Goal: Task Accomplishment & Management: Complete application form

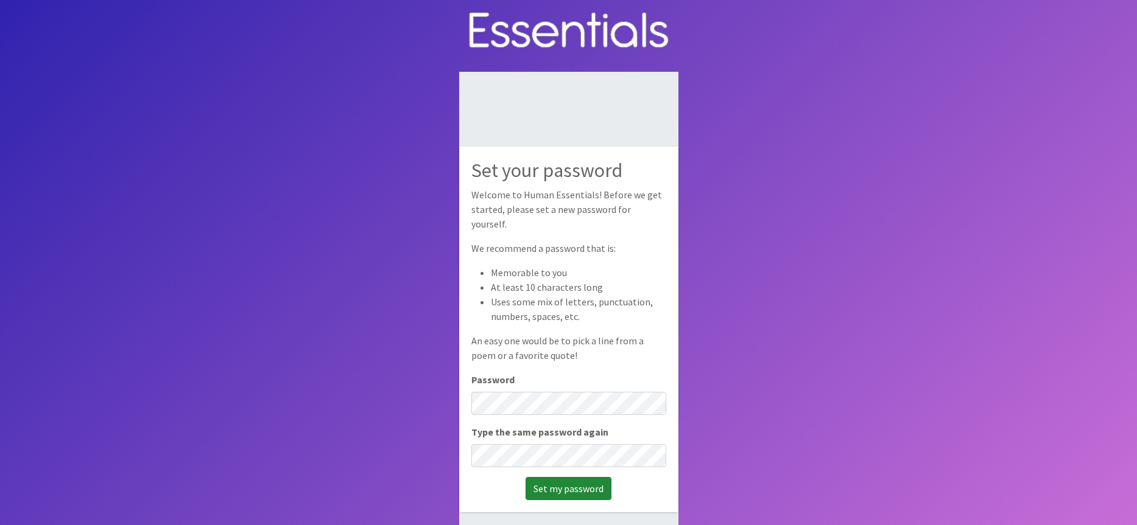
click at [581, 478] on input "Set my password" at bounding box center [568, 488] width 86 height 23
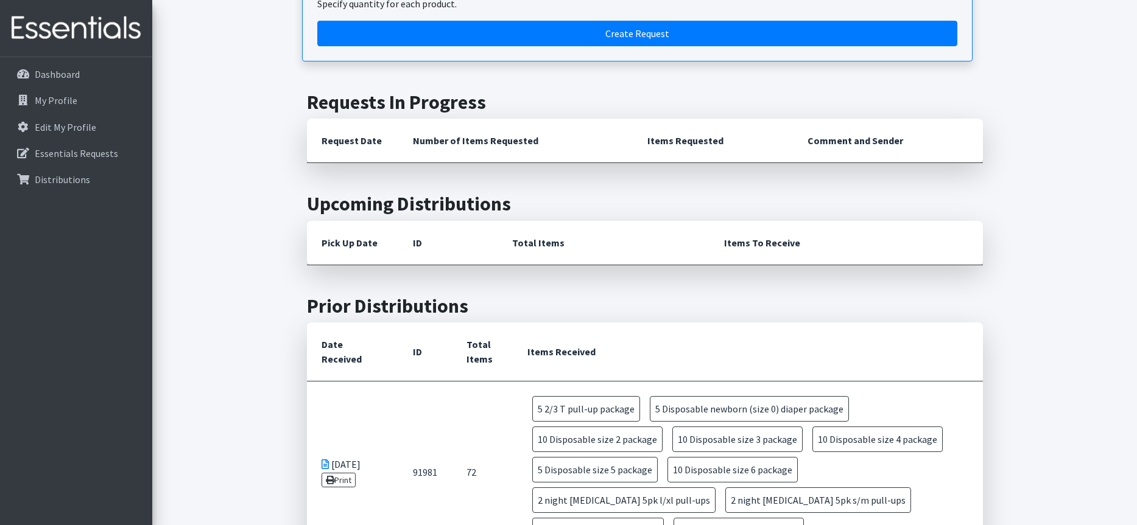
scroll to position [403, 0]
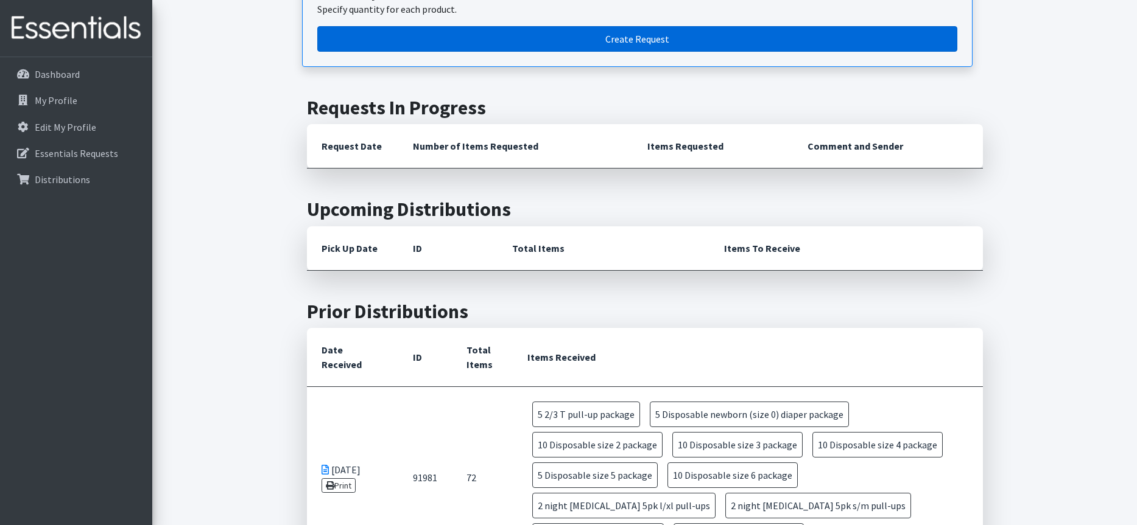
click at [642, 33] on link "Create Request" at bounding box center [637, 39] width 640 height 26
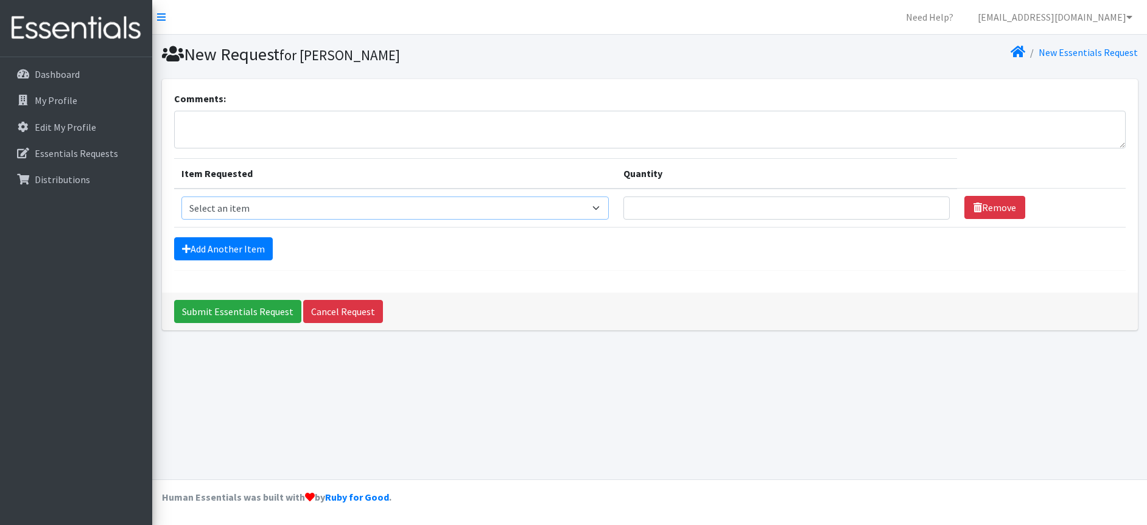
click at [586, 205] on select "Select an item 2/3 T pull-up package 3/4 T pull-up package 4/5 T pull-up packag…" at bounding box center [395, 208] width 428 height 23
click at [181, 197] on select "Select an item 2/3 T pull-up package 3/4 T pull-up package 4/5 T pull-up packag…" at bounding box center [395, 208] width 428 height 23
click at [587, 206] on select "Select an item 2/3 T pull-up package 3/4 T pull-up package 4/5 T pull-up packag…" at bounding box center [395, 208] width 428 height 23
select select "15150"
click at [181, 197] on select "Select an item 2/3 T pull-up package 3/4 T pull-up package 4/5 T pull-up packag…" at bounding box center [395, 208] width 428 height 23
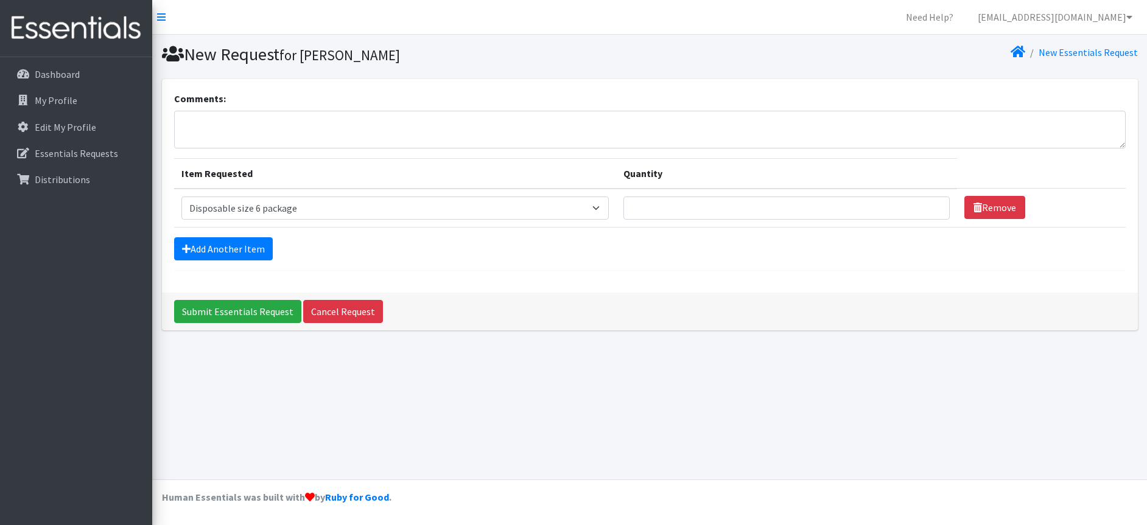
drag, startPoint x: 267, startPoint y: 311, endPoint x: 563, endPoint y: 373, distance: 302.4
click at [563, 373] on div "New Request for Darneice Cooper New Essentials Request Comments: Item Requested…" at bounding box center [649, 257] width 995 height 445
click at [698, 212] on input "Quantity" at bounding box center [786, 208] width 326 height 23
type input "10"
click at [228, 246] on link "Add Another Item" at bounding box center [223, 248] width 99 height 23
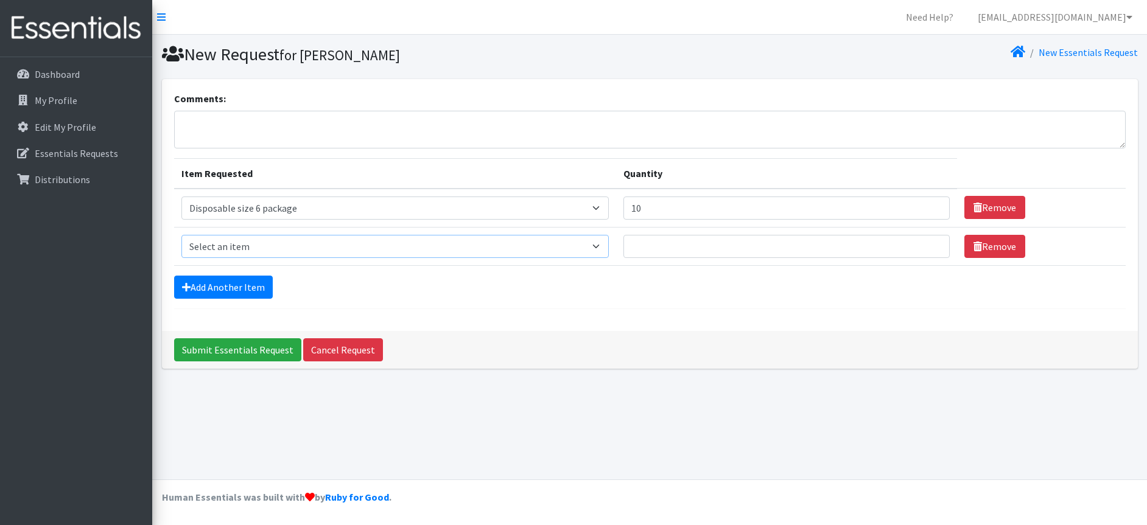
click at [591, 247] on select "Select an item 2/3 T pull-up package 3/4 T pull-up package 4/5 T pull-up packag…" at bounding box center [395, 246] width 428 height 23
select select "15139"
click at [181, 235] on select "Select an item 2/3 T pull-up package 3/4 T pull-up package 4/5 T pull-up packag…" at bounding box center [395, 246] width 428 height 23
click at [659, 248] on input "Quantity" at bounding box center [786, 246] width 326 height 23
type input "10"
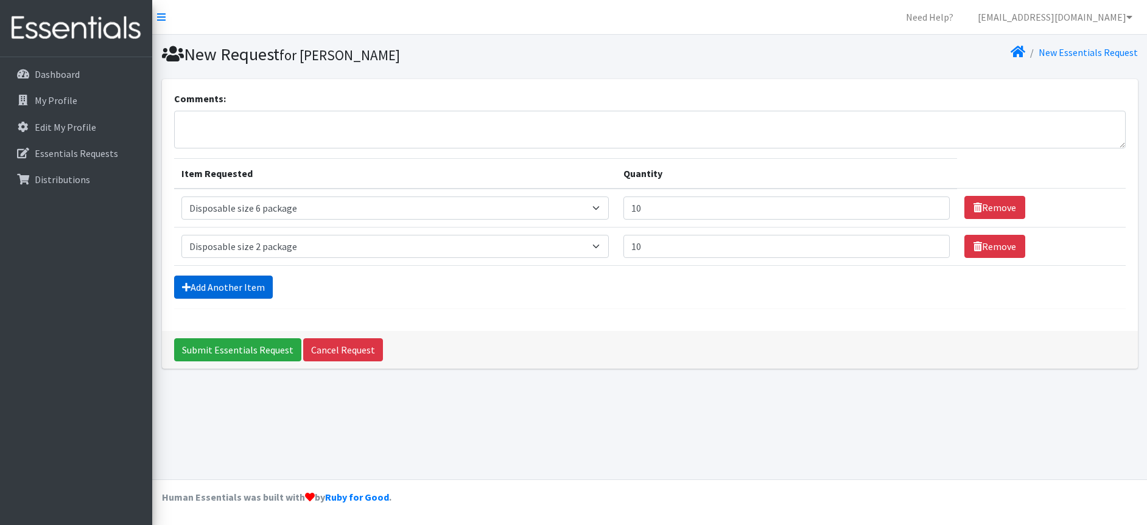
click at [235, 284] on link "Add Another Item" at bounding box center [223, 287] width 99 height 23
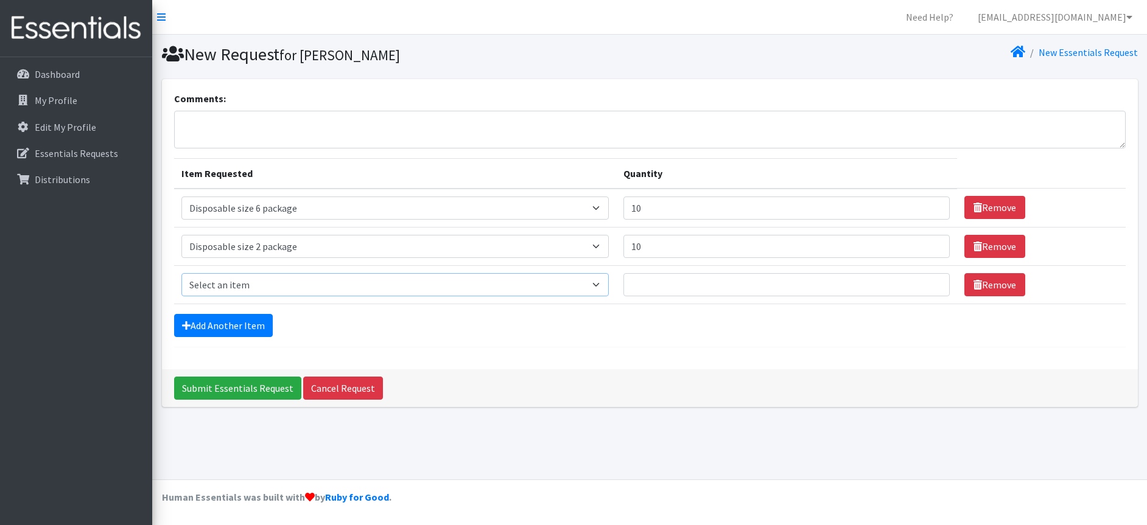
click at [592, 281] on select "Select an item 2/3 T pull-up package 3/4 T pull-up package 4/5 T pull-up packag…" at bounding box center [395, 284] width 428 height 23
select select "15149"
click at [181, 273] on select "Select an item 2/3 T pull-up package 3/4 T pull-up package 4/5 T pull-up packag…" at bounding box center [395, 284] width 428 height 23
click at [650, 283] on input "Quantity" at bounding box center [786, 284] width 326 height 23
type input "10"
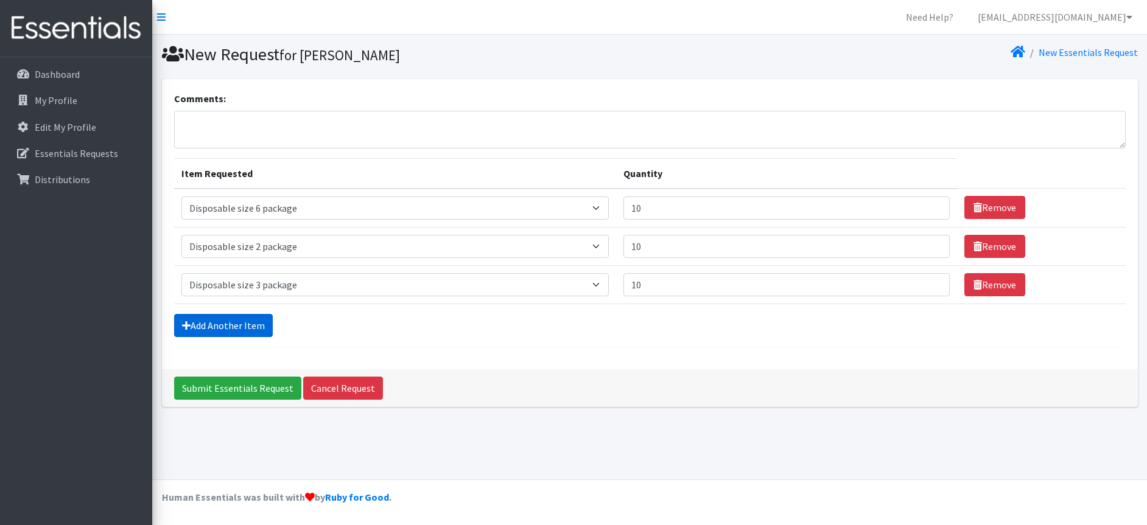
click at [224, 325] on link "Add Another Item" at bounding box center [223, 325] width 99 height 23
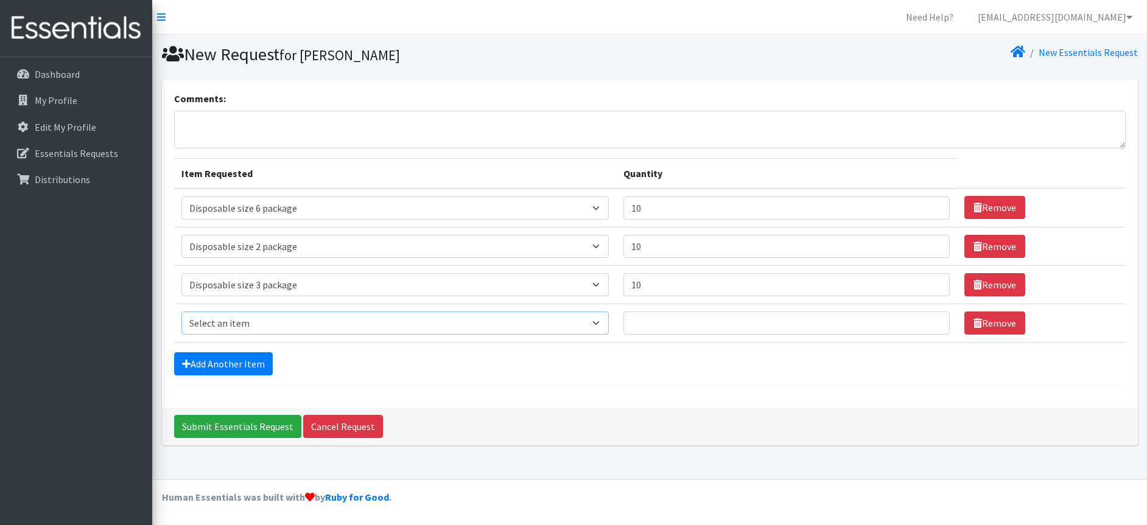
click at [587, 325] on select "Select an item 2/3 T pull-up package 3/4 T pull-up package 4/5 T pull-up packag…" at bounding box center [395, 323] width 428 height 23
select select "15147"
click at [181, 312] on select "Select an item 2/3 T pull-up package 3/4 T pull-up package 4/5 T pull-up packag…" at bounding box center [395, 323] width 428 height 23
click at [639, 326] on input "Quantity" at bounding box center [786, 323] width 326 height 23
type input "10"
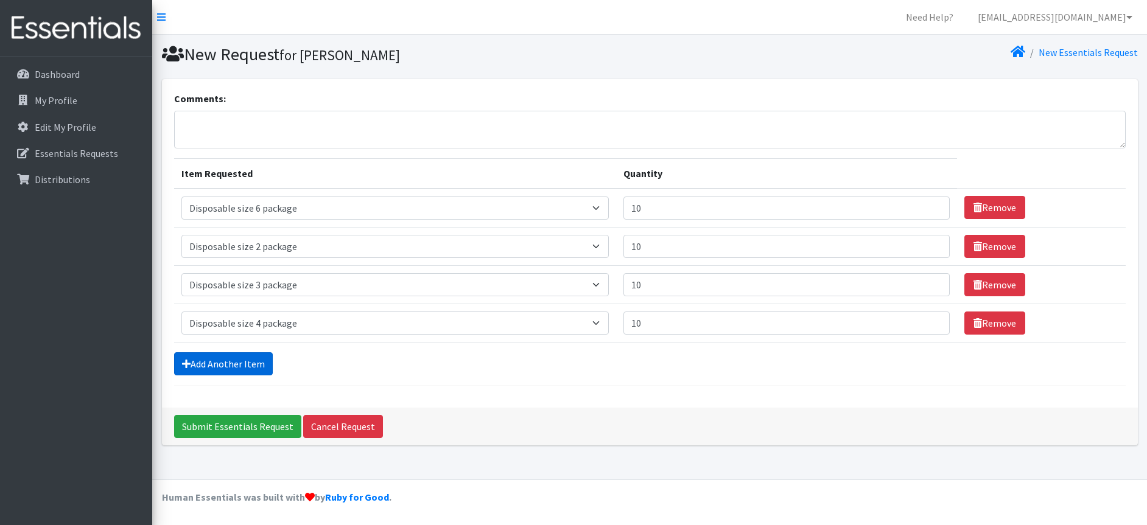
click at [221, 365] on link "Add Another Item" at bounding box center [223, 364] width 99 height 23
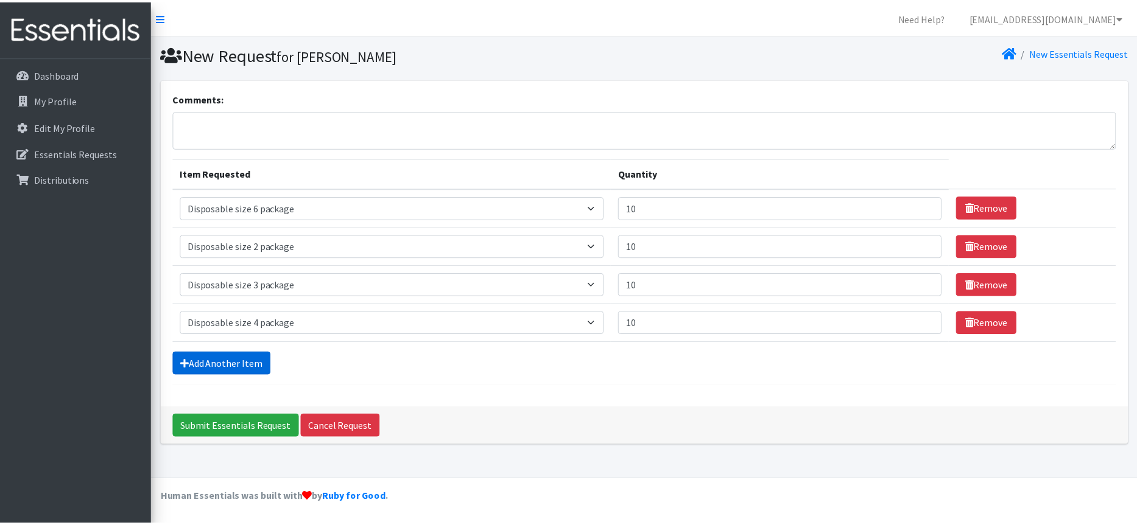
scroll to position [14, 0]
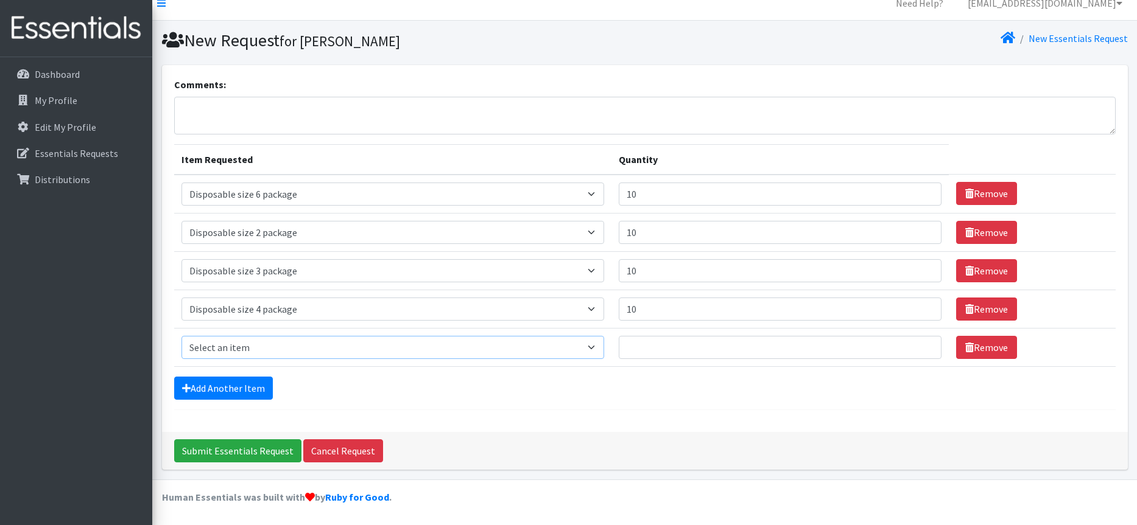
click at [581, 347] on select "Select an item 2/3 T pull-up package 3/4 T pull-up package 4/5 T pull-up packag…" at bounding box center [392, 347] width 423 height 23
select select "15148"
click at [181, 336] on select "Select an item 2/3 T pull-up package 3/4 T pull-up package 4/5 T pull-up packag…" at bounding box center [392, 347] width 423 height 23
click at [637, 342] on input "Quantity" at bounding box center [780, 347] width 323 height 23
type input "10"
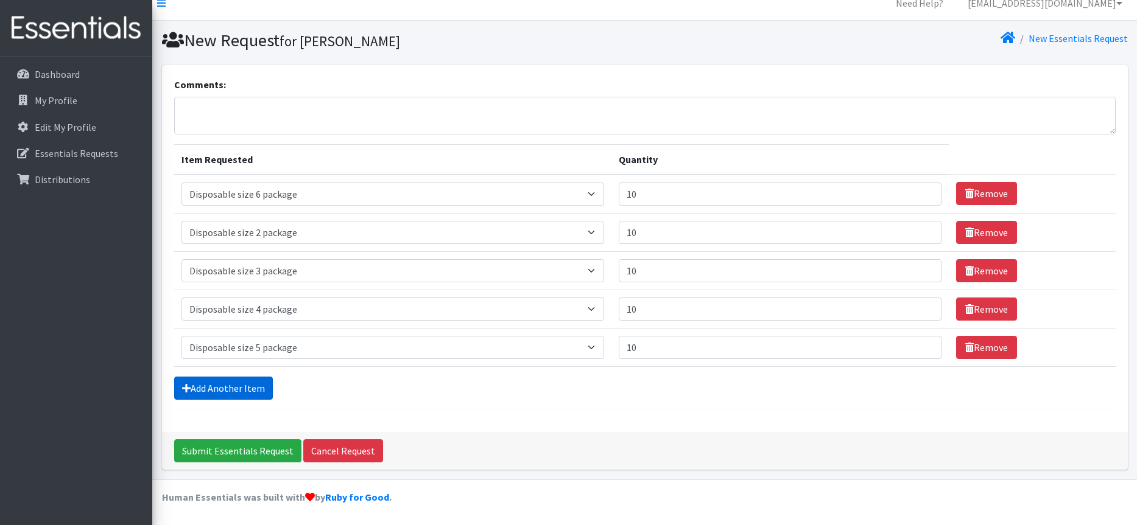
click at [236, 385] on link "Add Another Item" at bounding box center [223, 388] width 99 height 23
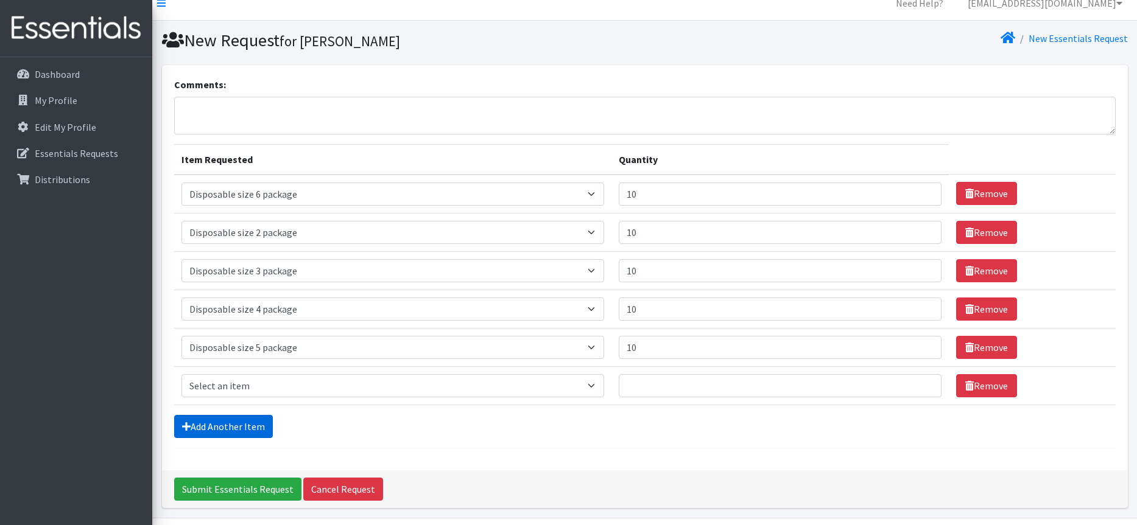
scroll to position [52, 0]
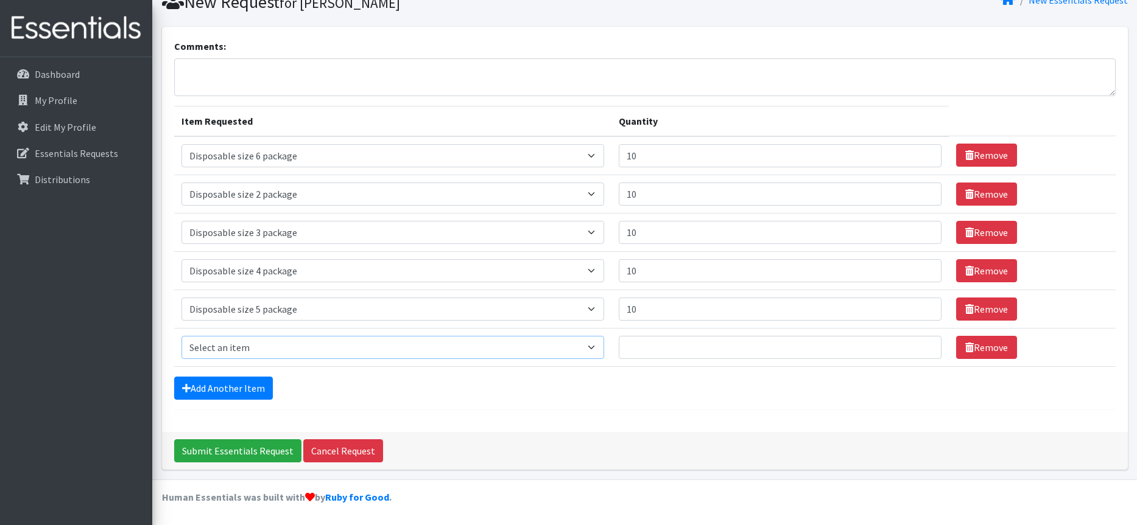
click at [583, 346] on select "Select an item 2/3 T pull-up package 3/4 T pull-up package 4/5 T pull-up packag…" at bounding box center [392, 347] width 423 height 23
select select "15160"
click at [181, 336] on select "Select an item 2/3 T pull-up package 3/4 T pull-up package 4/5 T pull-up packag…" at bounding box center [392, 347] width 423 height 23
click at [639, 345] on input "Quantity" at bounding box center [780, 347] width 323 height 23
type input "5"
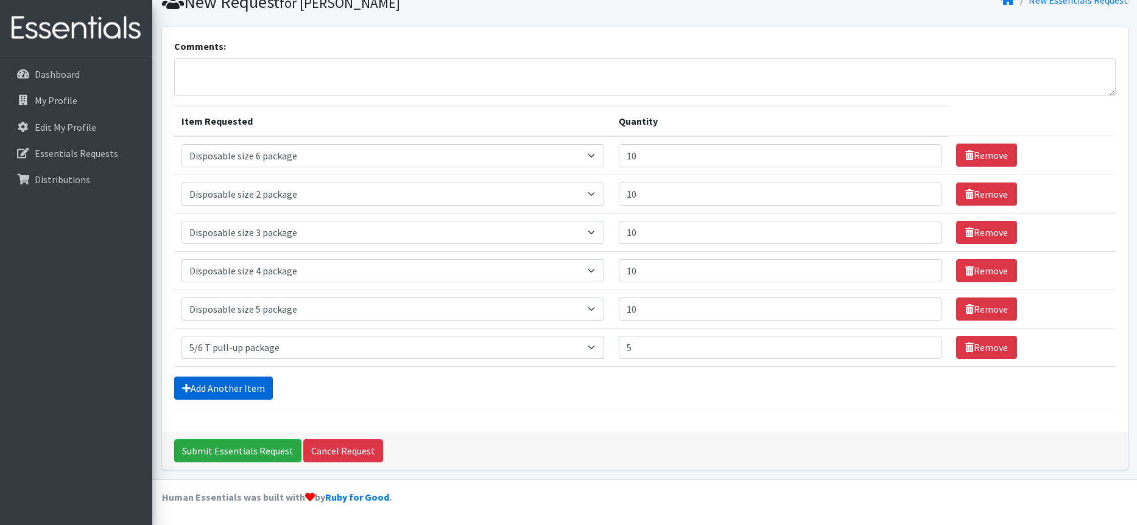
click at [230, 387] on link "Add Another Item" at bounding box center [223, 388] width 99 height 23
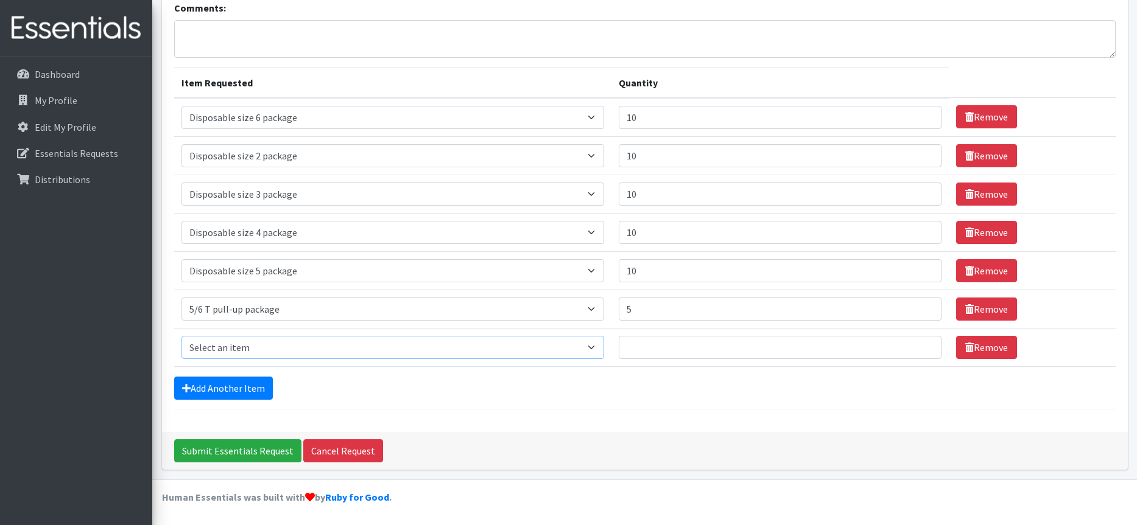
click at [585, 346] on select "Select an item 2/3 T pull-up package 3/4 T pull-up package 4/5 T pull-up packag…" at bounding box center [392, 347] width 423 height 23
select select "15156"
click at [181, 336] on select "Select an item 2/3 T pull-up package 3/4 T pull-up package 4/5 T pull-up packag…" at bounding box center [392, 347] width 423 height 23
click at [640, 350] on input "Quantity" at bounding box center [780, 347] width 323 height 23
type input "5"
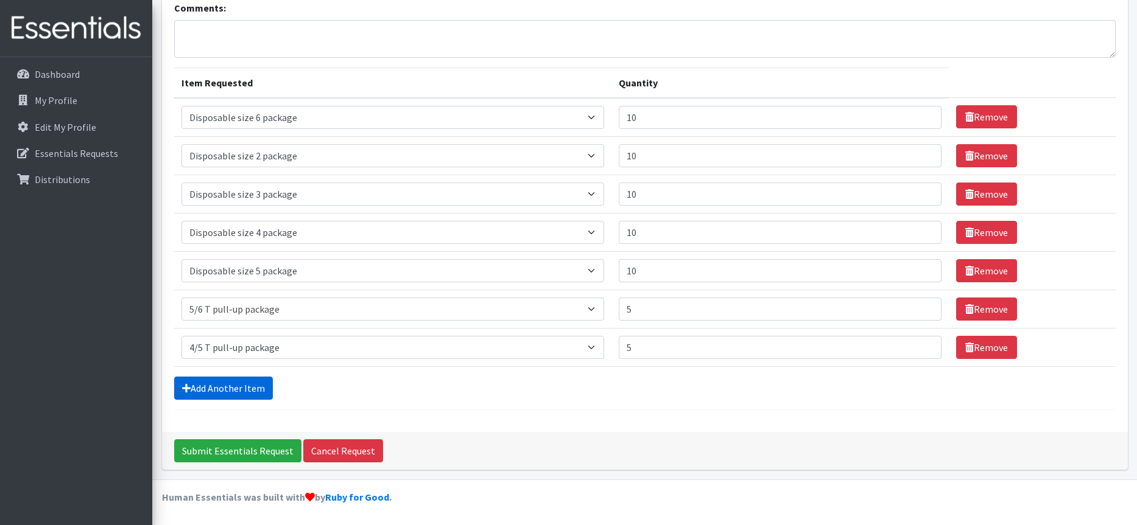
click at [221, 382] on link "Add Another Item" at bounding box center [223, 388] width 99 height 23
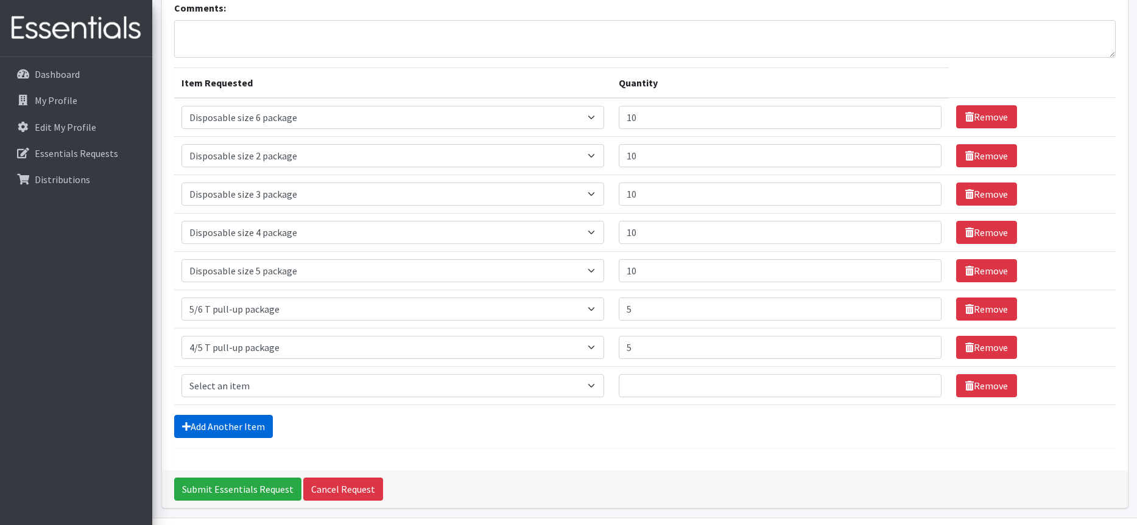
scroll to position [129, 0]
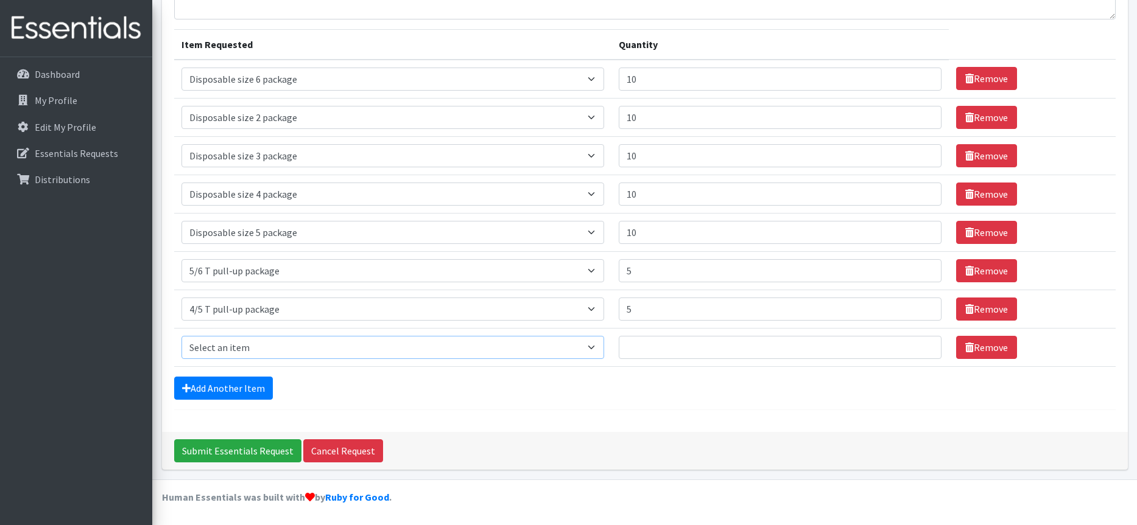
click at [582, 346] on select "Select an item 2/3 T pull-up package 3/4 T pull-up package 4/5 T pull-up packag…" at bounding box center [392, 347] width 423 height 23
select select "15266"
click at [181, 336] on select "Select an item 2/3 T pull-up package 3/4 T pull-up package 4/5 T pull-up packag…" at bounding box center [392, 347] width 423 height 23
click at [644, 345] on input "Quantity" at bounding box center [780, 347] width 323 height 23
type input "3"
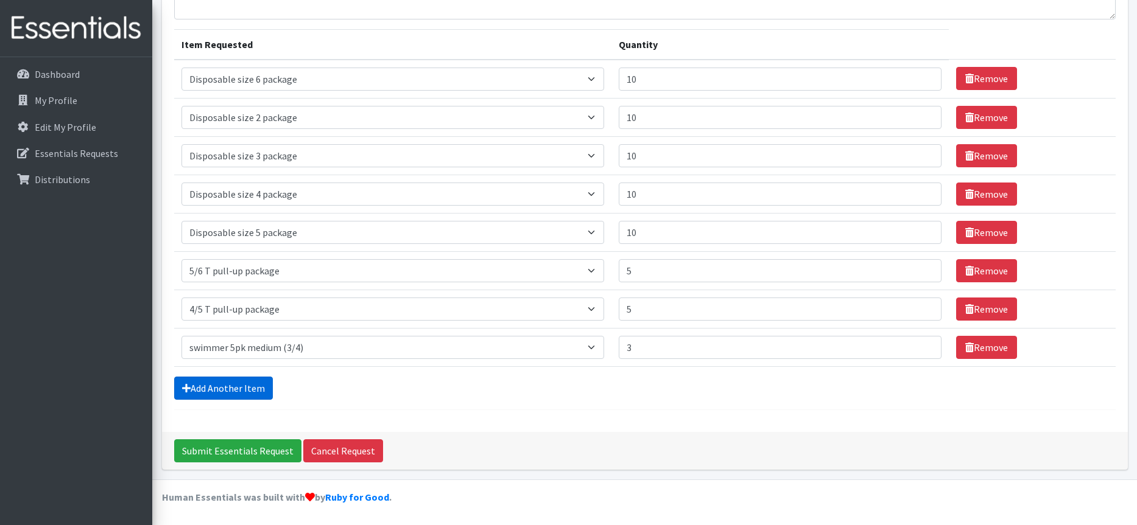
click at [220, 382] on link "Add Another Item" at bounding box center [223, 388] width 99 height 23
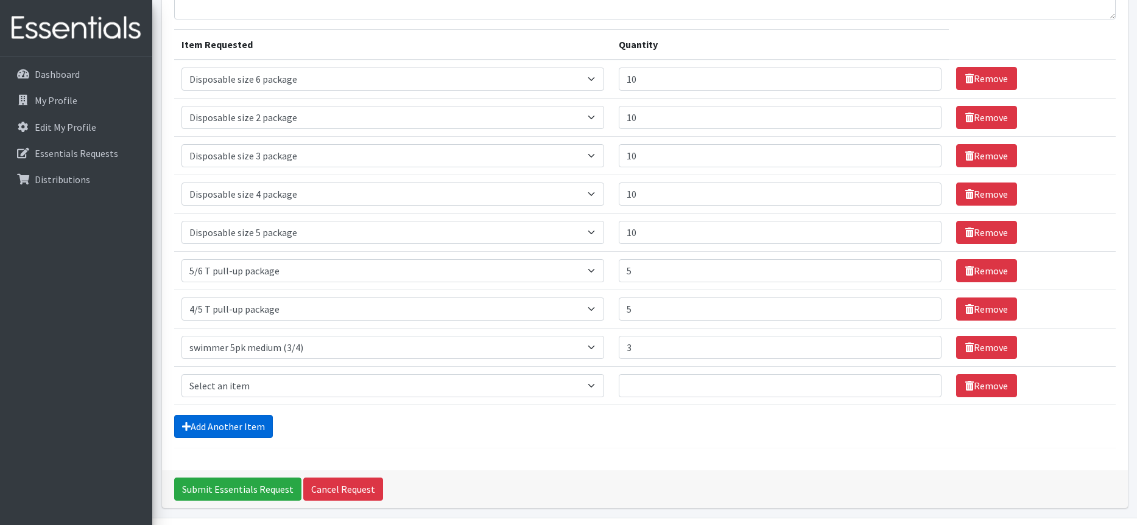
scroll to position [167, 0]
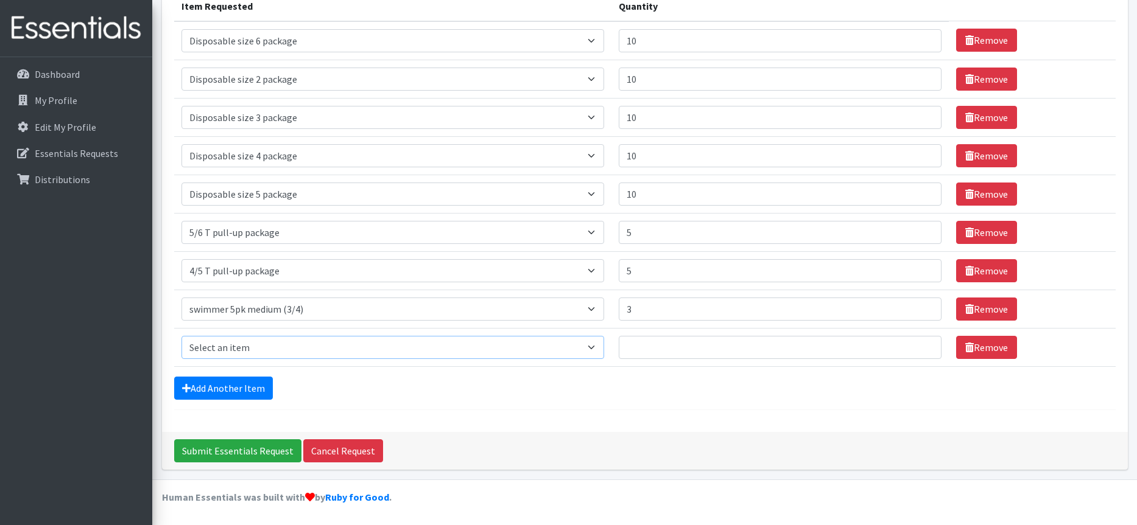
click at [583, 346] on select "Select an item 2/3 T pull-up package 3/4 T pull-up package 4/5 T pull-up packag…" at bounding box center [392, 347] width 423 height 23
select select "15270"
click at [181, 336] on select "Select an item 2/3 T pull-up package 3/4 T pull-up package 4/5 T pull-up packag…" at bounding box center [392, 347] width 423 height 23
click at [641, 351] on input "Quantity" at bounding box center [780, 347] width 323 height 23
type input "2"
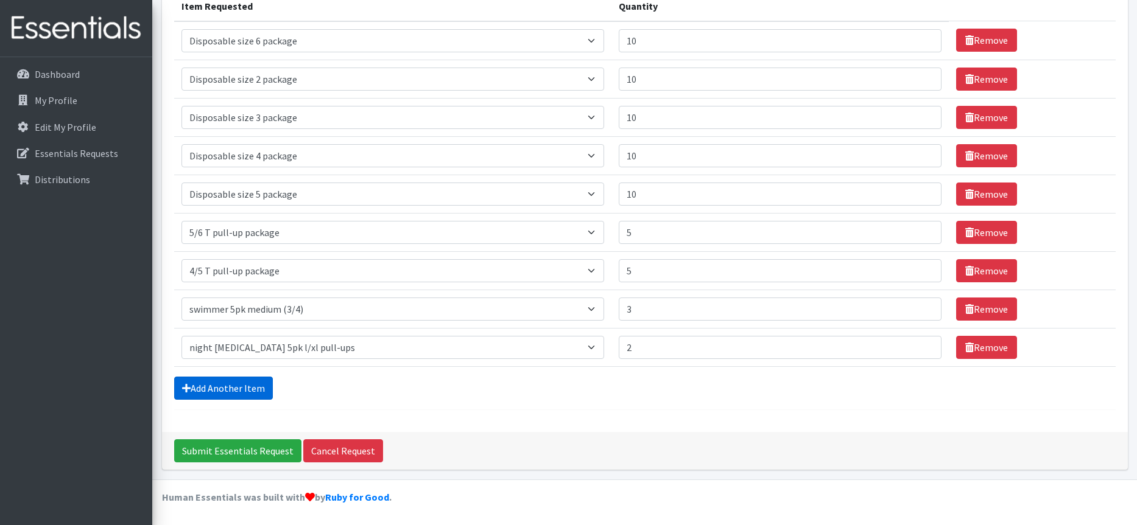
click at [227, 388] on link "Add Another Item" at bounding box center [223, 388] width 99 height 23
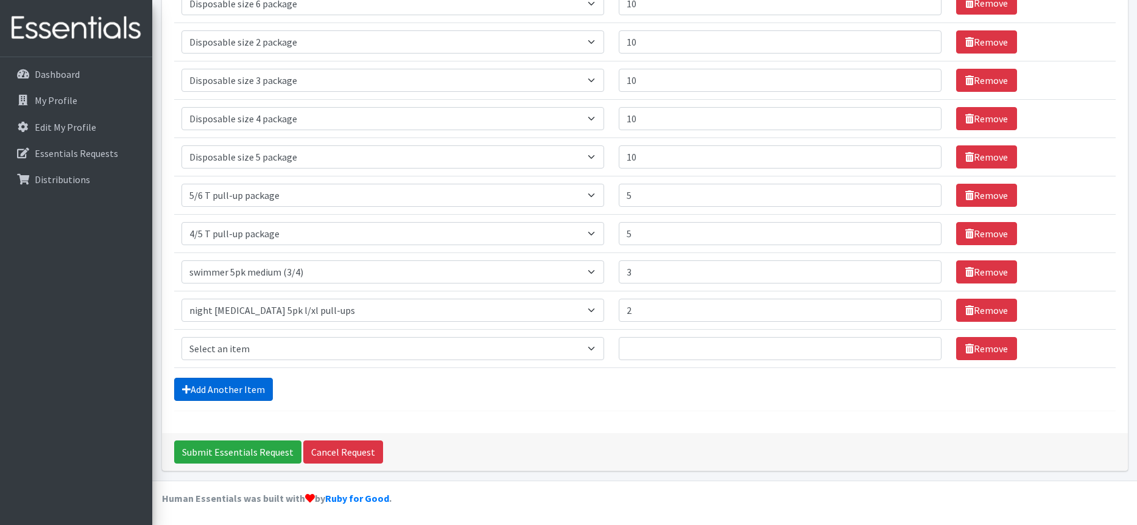
scroll to position [206, 0]
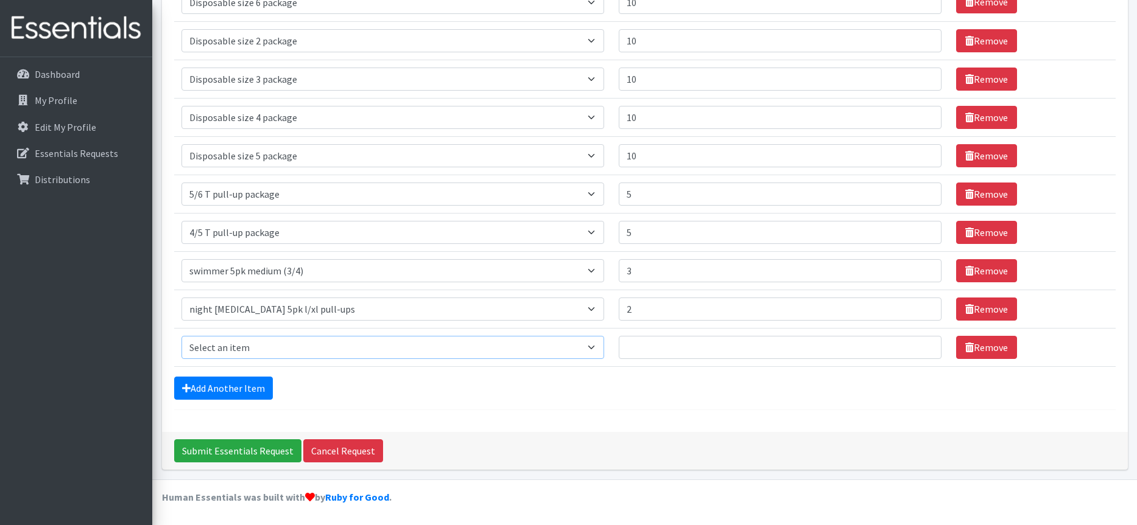
click at [586, 346] on select "Select an item 2/3 T pull-up package 3/4 T pull-up package 4/5 T pull-up packag…" at bounding box center [392, 347] width 423 height 23
select select "15154"
click at [181, 336] on select "Select an item 2/3 T pull-up package 3/4 T pull-up package 4/5 T pull-up packag…" at bounding box center [392, 347] width 423 height 23
click at [638, 348] on input "Quantity" at bounding box center [780, 347] width 323 height 23
type input "3"
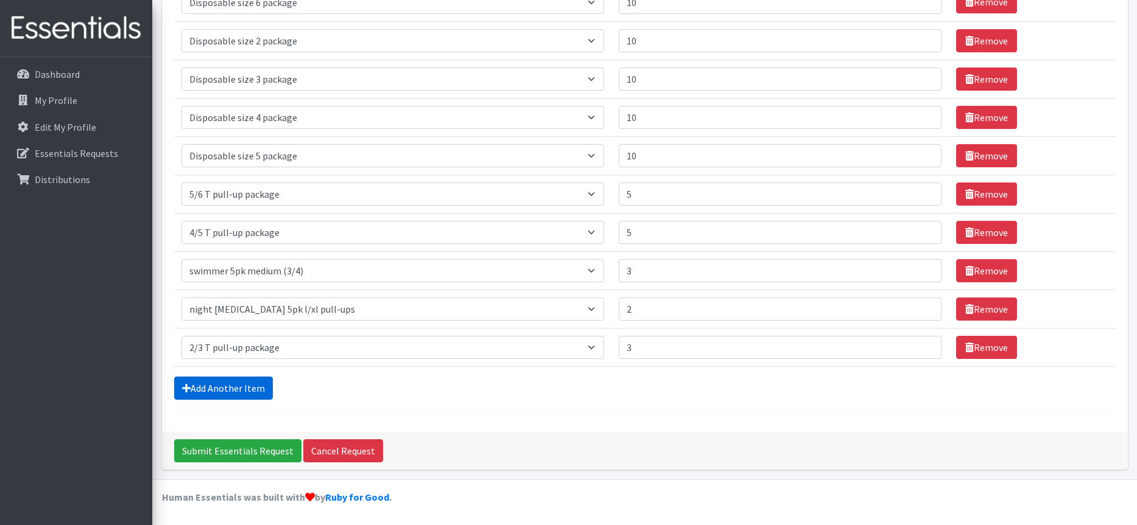
click at [217, 387] on link "Add Another Item" at bounding box center [223, 388] width 99 height 23
click at [583, 349] on select "Select an item 2/3 T pull-up package 3/4 T pull-up package 4/5 T pull-up packag…" at bounding box center [392, 347] width 423 height 23
select select "15156"
click at [181, 336] on select "Select an item 2/3 T pull-up package 3/4 T pull-up package 4/5 T pull-up packag…" at bounding box center [392, 347] width 423 height 23
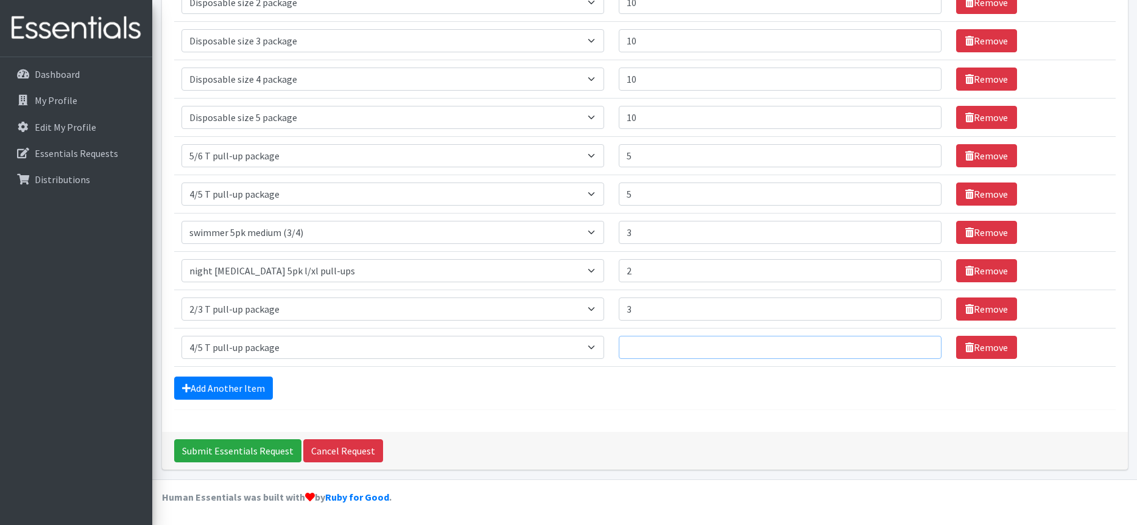
click at [636, 342] on input "Quantity" at bounding box center [780, 347] width 323 height 23
type input "3"
click at [250, 449] on input "Submit Essentials Request" at bounding box center [237, 451] width 127 height 23
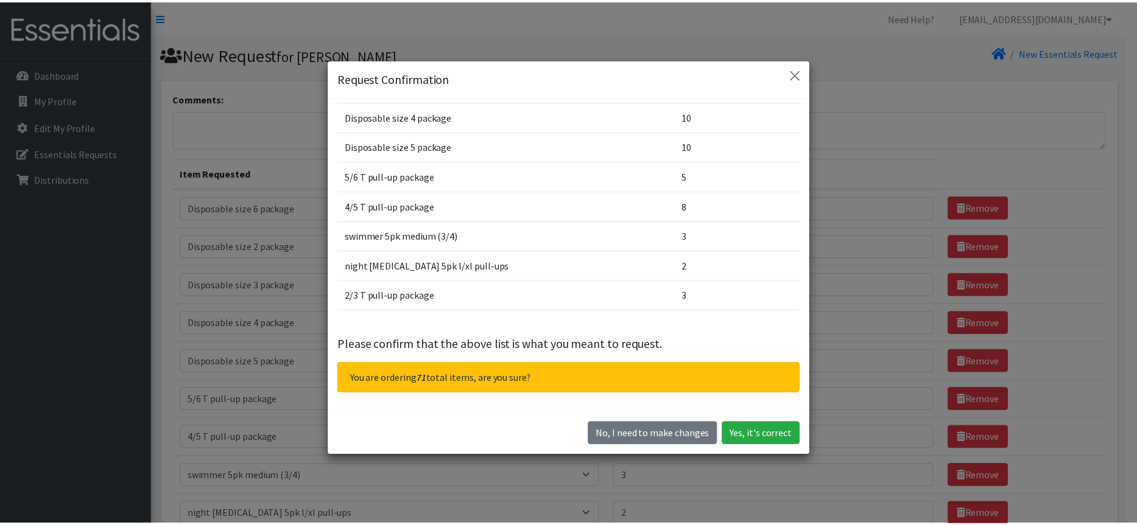
scroll to position [34, 0]
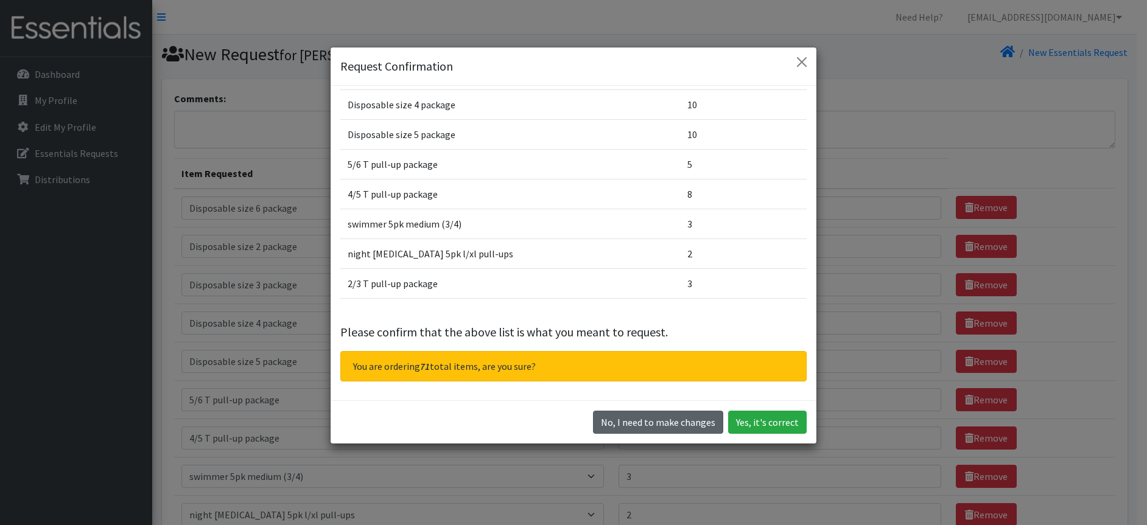
click at [656, 426] on button "No, I need to make changes" at bounding box center [658, 422] width 130 height 23
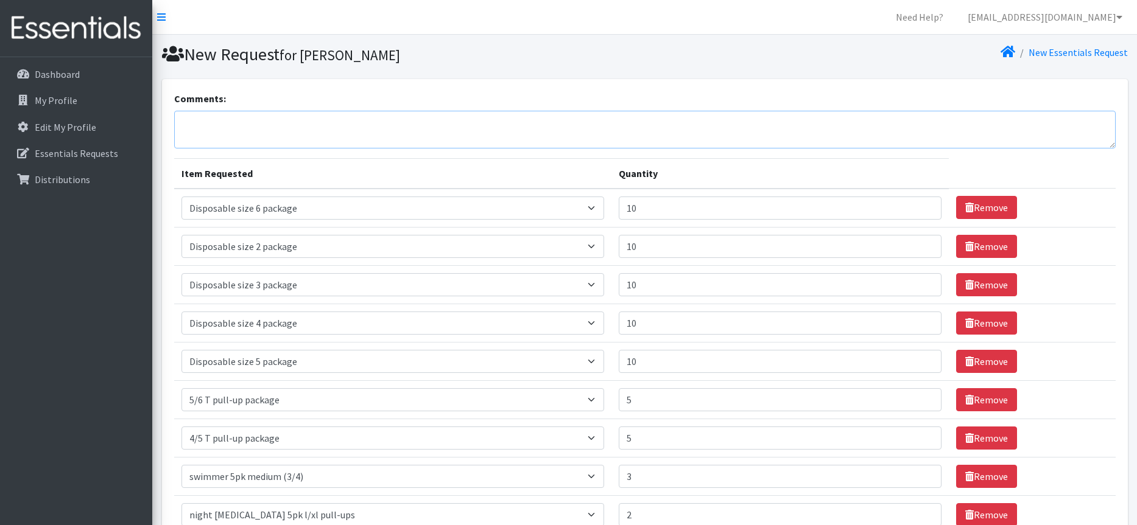
click at [204, 121] on textarea "Comments:" at bounding box center [644, 130] width 941 height 38
click at [304, 126] on textarea "Hello, Thanks so much, cam" at bounding box center [644, 130] width 941 height 38
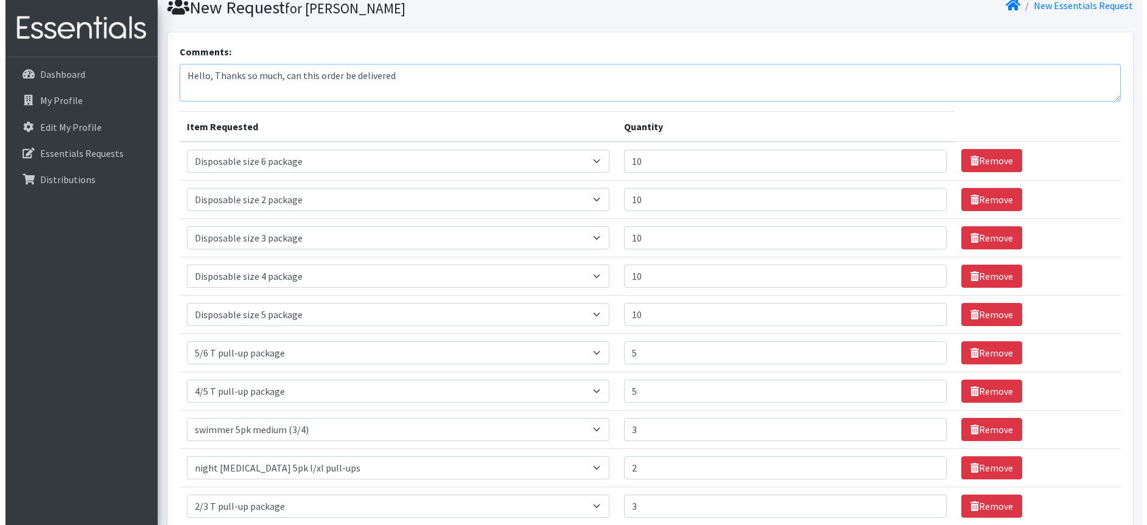
scroll to position [244, 0]
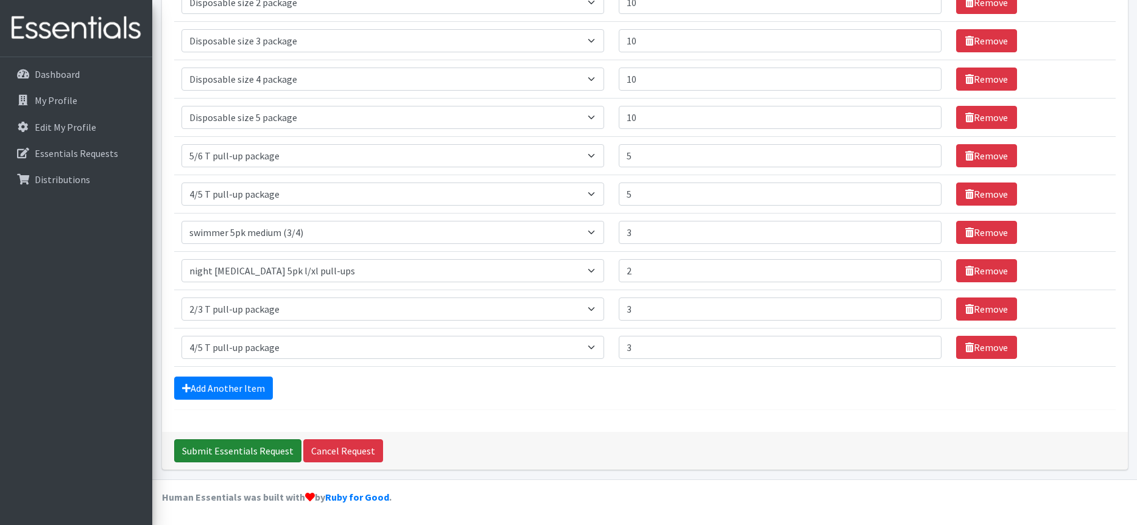
type textarea "Hello, Thanks so much, can this order be delivered"
click at [224, 449] on input "Submit Essentials Request" at bounding box center [237, 451] width 127 height 23
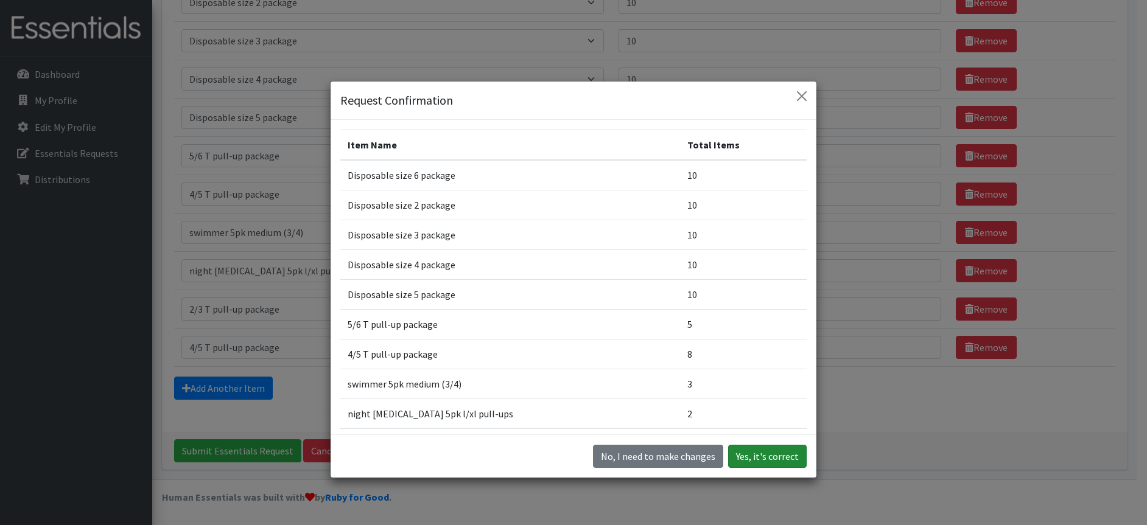
click at [773, 454] on button "Yes, it's correct" at bounding box center [767, 456] width 79 height 23
